Goal: Task Accomplishment & Management: Manage account settings

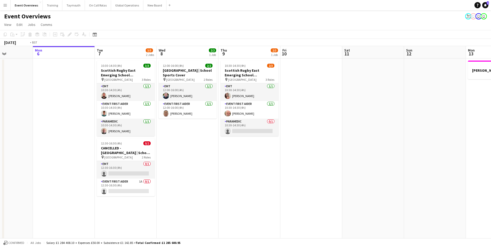
drag, startPoint x: 411, startPoint y: 176, endPoint x: 145, endPoint y: 205, distance: 267.7
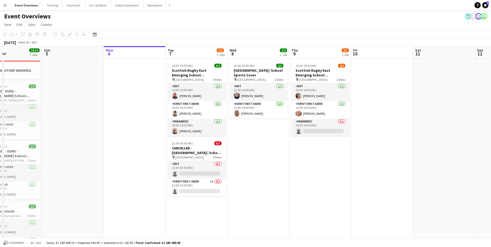
scroll to position [0, 115]
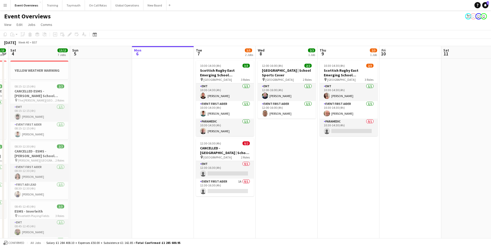
drag, startPoint x: 315, startPoint y: 186, endPoint x: 509, endPoint y: 153, distance: 197.4
click at [491, 153] on html "Menu Boards Boards Boards All jobs Status Workforce Workforce My Workforce Recr…" at bounding box center [245, 239] width 491 height 478
click at [95, 34] on icon at bounding box center [95, 34] width 4 height 4
click at [137, 51] on span "Next month" at bounding box center [137, 52] width 10 height 10
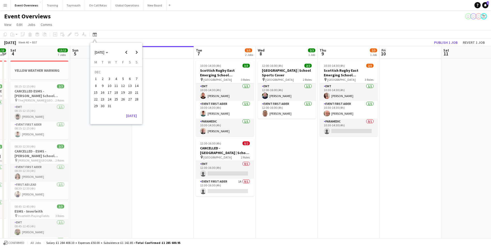
click at [110, 99] on span "24" at bounding box center [109, 99] width 6 height 6
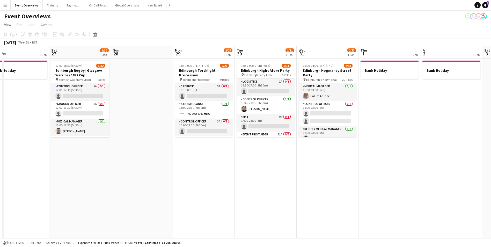
scroll to position [0, 139]
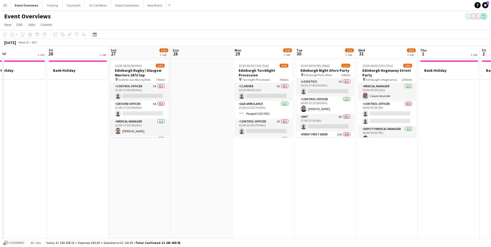
drag, startPoint x: 396, startPoint y: 211, endPoint x: 192, endPoint y: 213, distance: 204.0
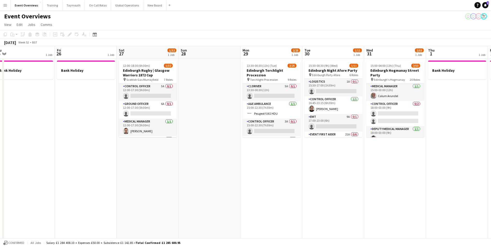
scroll to position [0, 118]
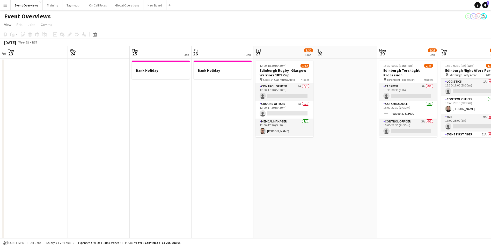
drag, startPoint x: 192, startPoint y: 213, endPoint x: 337, endPoint y: 211, distance: 144.7
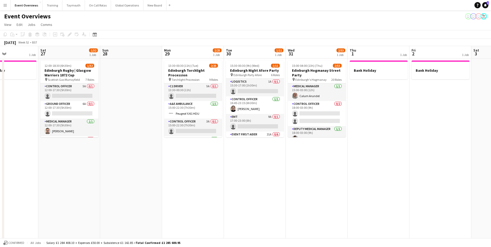
drag, startPoint x: 401, startPoint y: 212, endPoint x: 246, endPoint y: 218, distance: 154.7
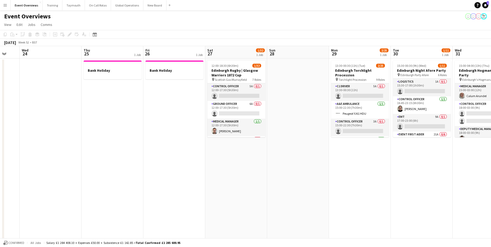
scroll to position [0, 165]
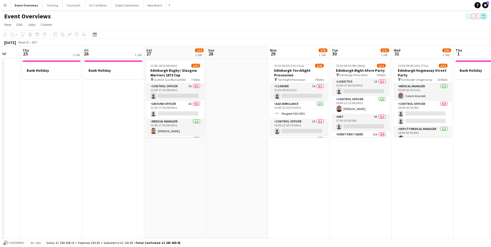
drag, startPoint x: 247, startPoint y: 217, endPoint x: 354, endPoint y: 209, distance: 107.2
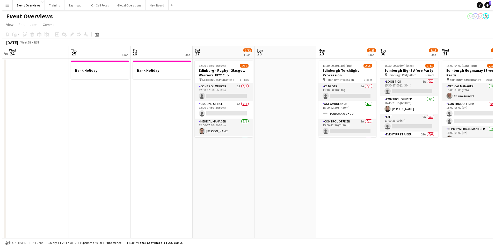
scroll to position [0, 185]
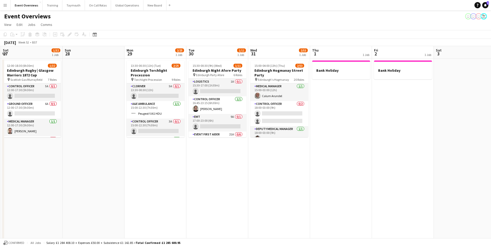
drag, startPoint x: 311, startPoint y: 201, endPoint x: 106, endPoint y: 214, distance: 205.7
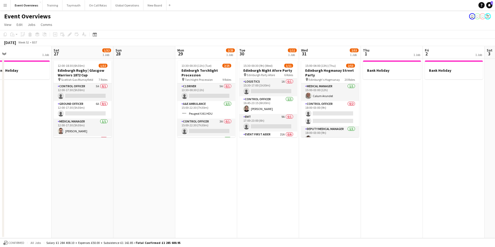
scroll to position [0, 111]
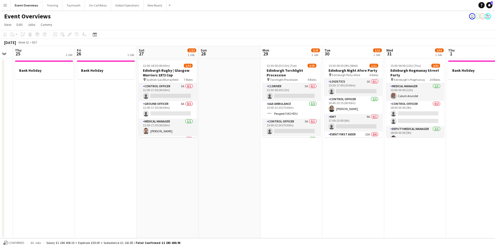
drag, startPoint x: 232, startPoint y: 195, endPoint x: 368, endPoint y: 183, distance: 136.5
click at [368, 183] on app-calendar-viewport "Tue 23 Wed 24 Thu 25 1 Job Fri 26 1 Job Sat 27 1/32 1 Job Sun 28 Mon 29 2/25 1 …" at bounding box center [247, 142] width 495 height 192
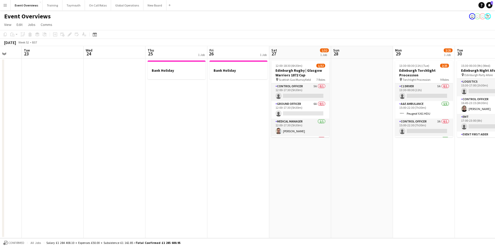
scroll to position [0, 153]
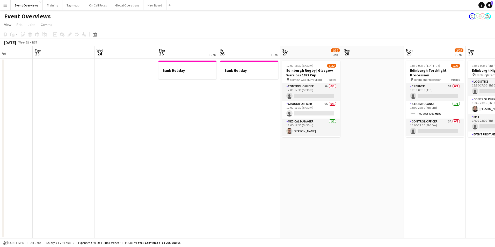
drag, startPoint x: 208, startPoint y: 186, endPoint x: 351, endPoint y: 183, distance: 143.4
click at [351, 183] on app-calendar-viewport "Sat 20 Sun 21 Mon 22 Tue 23 Wed 24 Thu 25 1 Job Fri 26 1 Job Sat 27 1/32 1 Job …" at bounding box center [247, 142] width 495 height 192
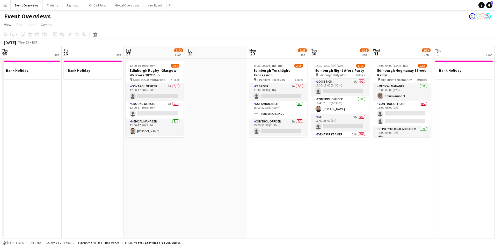
scroll to position [0, 186]
drag, startPoint x: 351, startPoint y: 183, endPoint x: 194, endPoint y: 202, distance: 158.0
click at [194, 202] on app-calendar-viewport "Mon 22 Tue 23 Wed 24 Thu 25 1 Job Fri 26 1 Job Sat 27 1/32 1 Job Sun 28 Mon 29 …" at bounding box center [247, 142] width 495 height 192
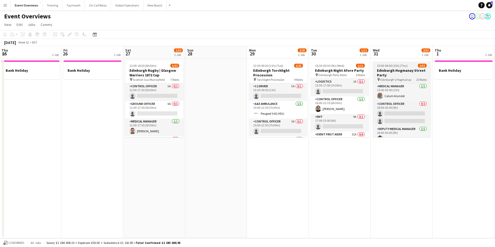
click at [393, 70] on h3 "Edinburgh Hogmanay Street Party" at bounding box center [402, 72] width 58 height 9
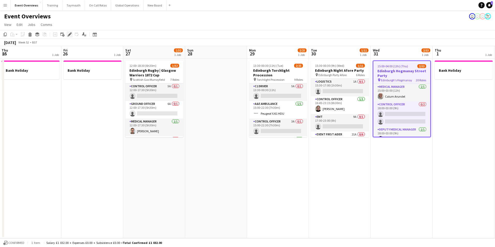
click at [68, 32] on icon "Edit" at bounding box center [70, 34] width 4 height 4
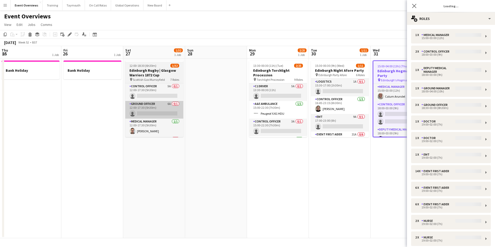
type input "**********"
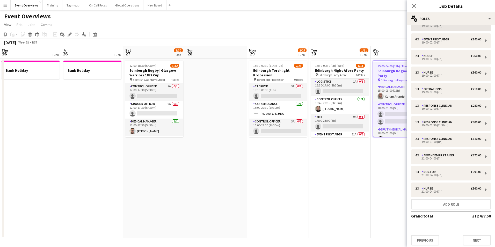
scroll to position [164, 0]
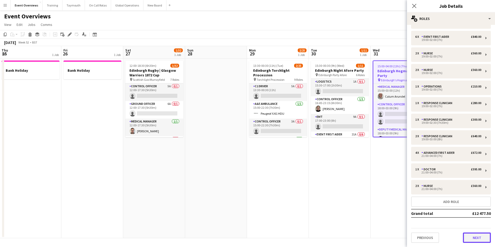
click at [467, 238] on button "Next" at bounding box center [477, 237] width 28 height 10
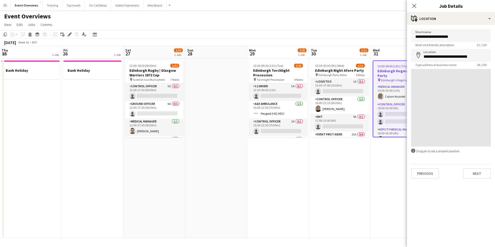
scroll to position [0, 0]
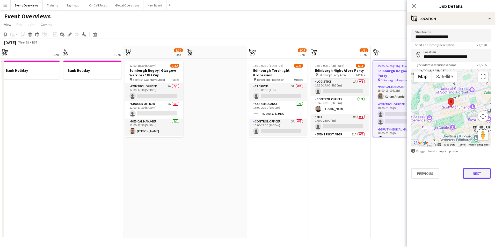
click at [472, 172] on button "Next" at bounding box center [477, 173] width 28 height 10
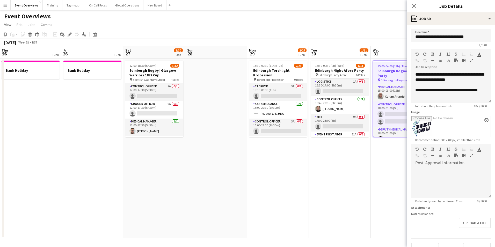
scroll to position [16, 0]
click at [414, 6] on icon "Close pop-in" at bounding box center [414, 5] width 5 height 5
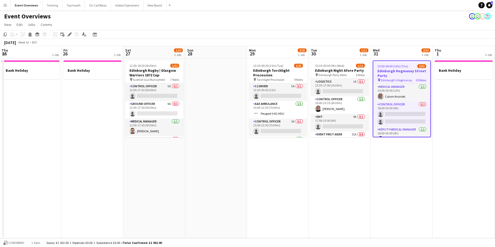
click at [223, 199] on app-date-cell at bounding box center [216, 149] width 62 height 180
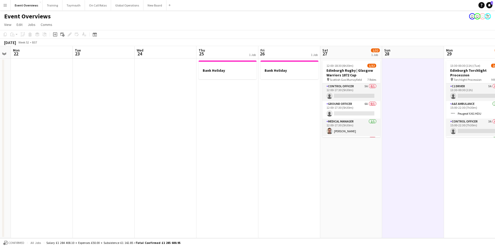
scroll to position [0, 154]
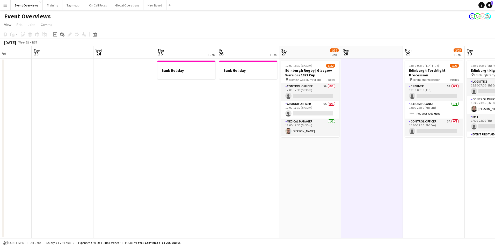
drag, startPoint x: 223, startPoint y: 199, endPoint x: 379, endPoint y: 211, distance: 156.3
click at [379, 211] on app-calendar-viewport "Sat 20 Sun 21 Mon 22 Tue 23 Wed 24 Thu 25 1 Job Fri 26 1 Job Sat 27 1/32 1 Job …" at bounding box center [247, 142] width 495 height 192
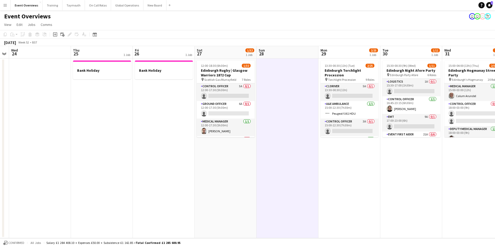
drag, startPoint x: 211, startPoint y: 209, endPoint x: 64, endPoint y: 225, distance: 148.0
click at [64, 225] on app-calendar-viewport "Sun 21 Mon 22 Tue 23 Wed 24 Thu 25 1 Job Fri 26 1 Job Sat 27 1/32 1 Job Sun 28 …" at bounding box center [247, 142] width 495 height 192
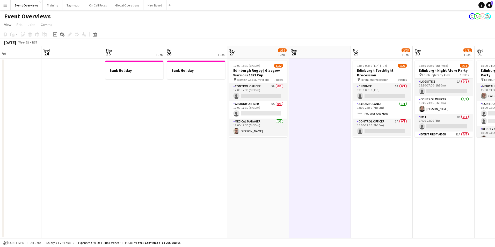
scroll to position [0, 139]
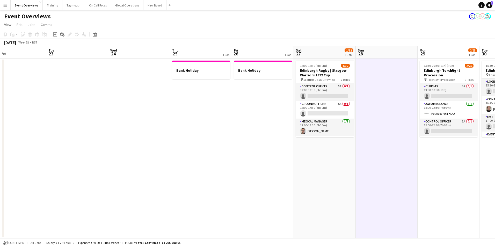
drag, startPoint x: 249, startPoint y: 215, endPoint x: 312, endPoint y: 204, distance: 64.1
click at [312, 204] on app-calendar-viewport "Sat 20 Sun 21 Mon 22 Tue 23 Wed 24 Thu 25 1 Job Fri 26 1 Job Sat 27 1/32 1 Job …" at bounding box center [247, 142] width 495 height 192
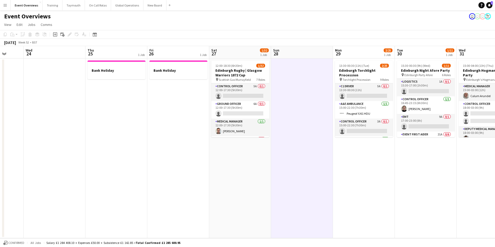
scroll to position [0, 177]
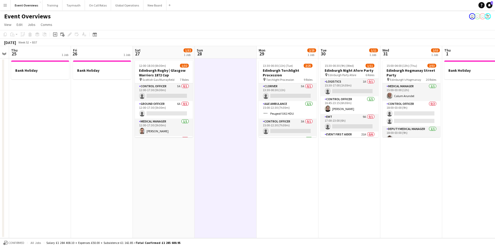
drag, startPoint x: 312, startPoint y: 204, endPoint x: 151, endPoint y: 224, distance: 162.2
click at [151, 224] on app-calendar-viewport "Mon 22 Tue 23 Wed 24 Thu 25 1 Job Fri 26 1 Job Sat 27 1/32 1 Job Sun 28 Mon 29 …" at bounding box center [247, 142] width 495 height 192
drag, startPoint x: 211, startPoint y: 240, endPoint x: 51, endPoint y: 220, distance: 161.4
click at [51, 220] on app-board "Event Overviews user user user View Day view expanded Day view collapsed Month …" at bounding box center [247, 128] width 495 height 237
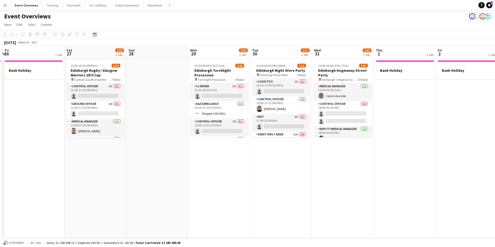
drag, startPoint x: 227, startPoint y: 192, endPoint x: 157, endPoint y: 201, distance: 70.8
click at [157, 201] on app-calendar-viewport "Tue 23 Wed 24 Thu 25 1 Job Fri 26 1 Job Sat 27 1/32 1 Job Sun 28 Mon 29 2/25 1 …" at bounding box center [247, 142] width 495 height 192
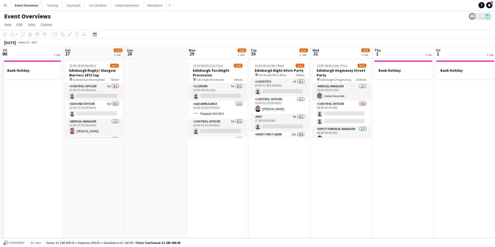
click at [157, 201] on app-date-cell at bounding box center [156, 149] width 62 height 180
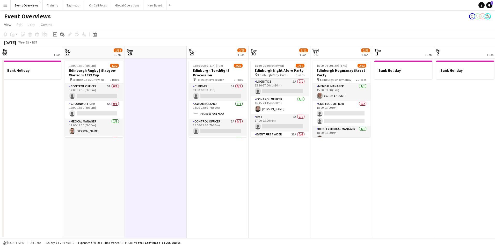
click at [283, 204] on app-date-cell "15:30-00:30 (9h) (Wed) 1/11 Edinburgh Night Afore Party pin Edinburgh Party Afo…" at bounding box center [280, 149] width 62 height 180
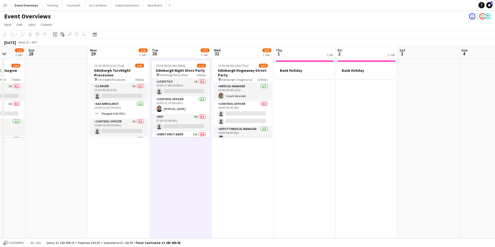
scroll to position [0, 182]
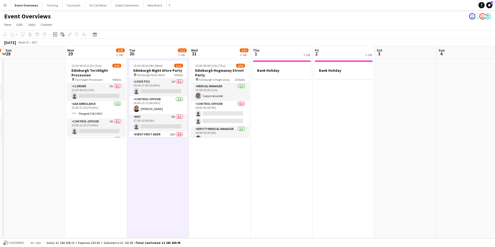
drag, startPoint x: 393, startPoint y: 192, endPoint x: 272, endPoint y: 206, distance: 122.3
click at [272, 206] on app-calendar-viewport "Thu 25 1 Job Fri 26 1 Job Sat 27 1/32 1 Job Sun 28 Mon 29 2/25 1 Job Tue 30 1/1…" at bounding box center [247, 142] width 495 height 192
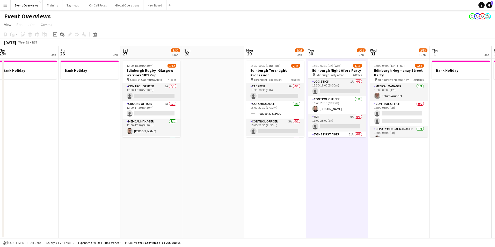
scroll to position [0, 119]
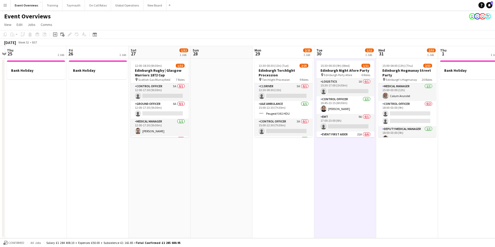
drag, startPoint x: 303, startPoint y: 194, endPoint x: 511, endPoint y: 177, distance: 208.8
click at [491, 177] on html "Menu Boards Boards Boards All jobs Status Workforce Workforce My Workforce Recr…" at bounding box center [247, 123] width 495 height 247
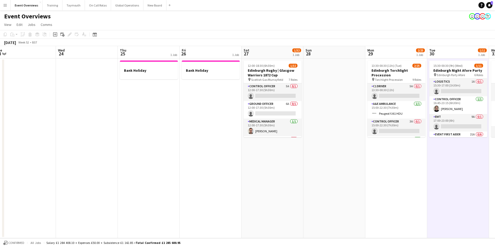
scroll to position [0, 104]
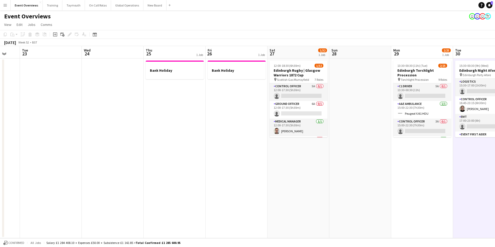
drag, startPoint x: 152, startPoint y: 186, endPoint x: 291, endPoint y: 176, distance: 139.1
click at [291, 176] on app-calendar-viewport "Sun 21 Mon 22 Tue 23 Wed 24 Thu 25 1 Job Fri 26 1 Job Sat 27 1/32 1 Job Sun 28 …" at bounding box center [247, 142] width 495 height 192
click at [167, 187] on app-date-cell "Bank Holiday" at bounding box center [175, 149] width 62 height 180
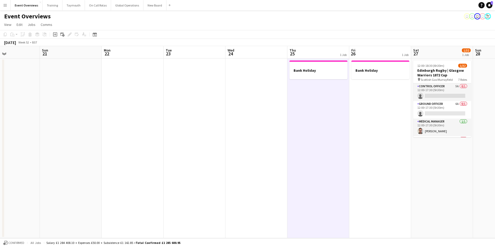
drag, startPoint x: 181, startPoint y: 161, endPoint x: 225, endPoint y: 107, distance: 69.7
click at [324, 136] on app-calendar-viewport "Thu 18 Fri 19 Sat 20 Sun 21 Mon 22 Tue 23 Wed 24 Thu 25 1 Job Fri 26 1 Job Sat …" at bounding box center [247, 142] width 495 height 192
click at [95, 34] on icon "Date picker" at bounding box center [95, 34] width 4 height 4
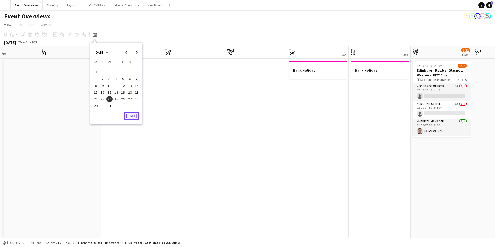
click at [130, 115] on button "[DATE]" at bounding box center [131, 116] width 15 height 8
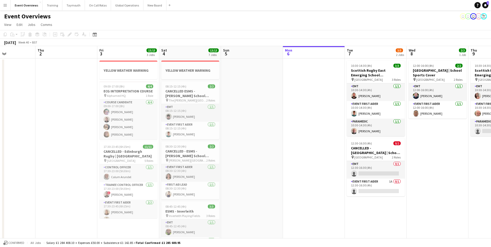
scroll to position [0, 138]
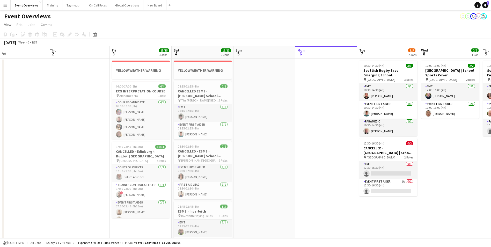
drag, startPoint x: 120, startPoint y: 133, endPoint x: 267, endPoint y: 117, distance: 147.7
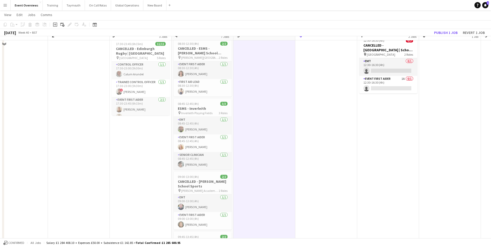
scroll to position [104, 0]
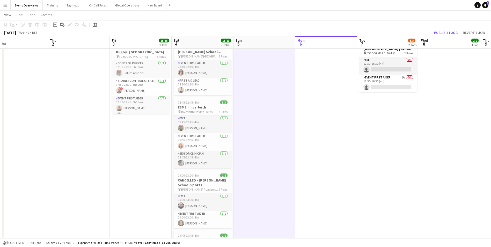
click at [201, 244] on div "Confirmed All jobs Salary £1 284 408.10 + Expenses £50.00 + Subsistence £1 142.…" at bounding box center [245, 242] width 491 height 9
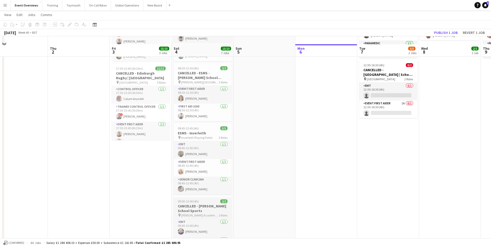
scroll to position [0, 0]
